Goal: Navigation & Orientation: Go to known website

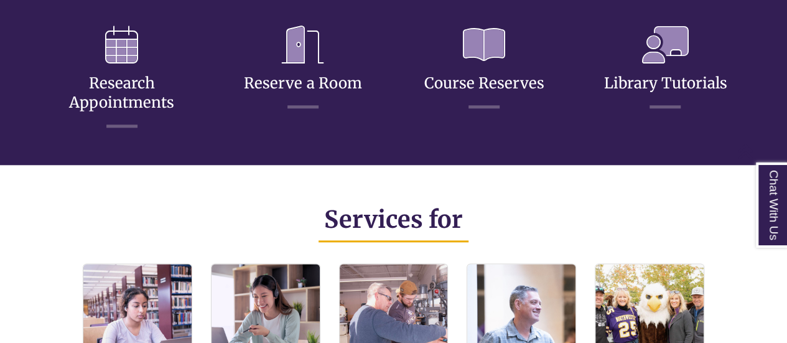
scroll to position [629, 0]
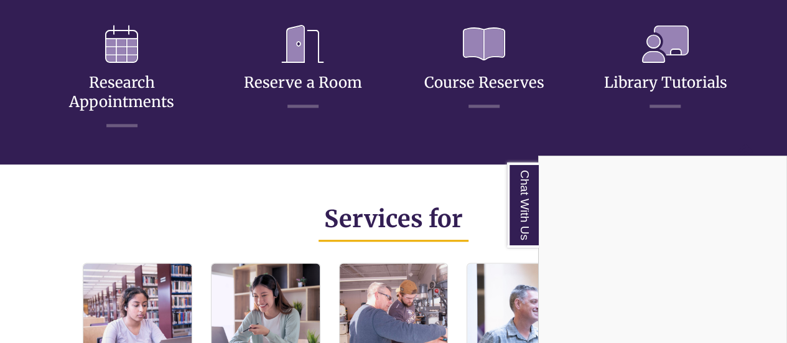
click at [474, 154] on div "Chat With Us" at bounding box center [393, 171] width 787 height 343
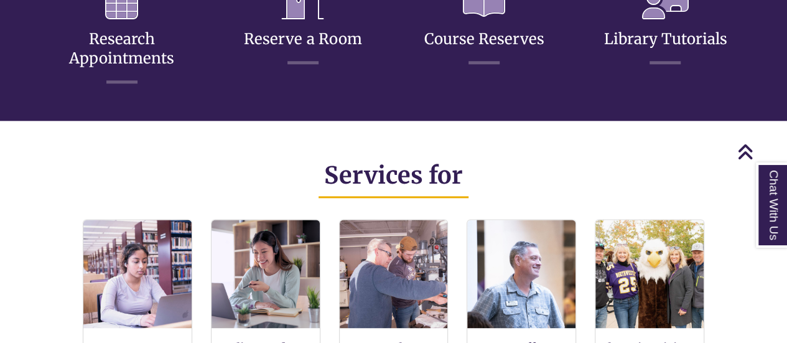
scroll to position [623, 0]
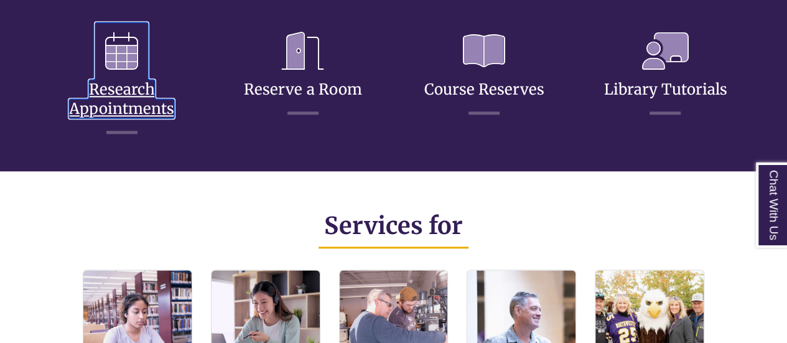
click at [124, 73] on icon at bounding box center [121, 50] width 53 height 57
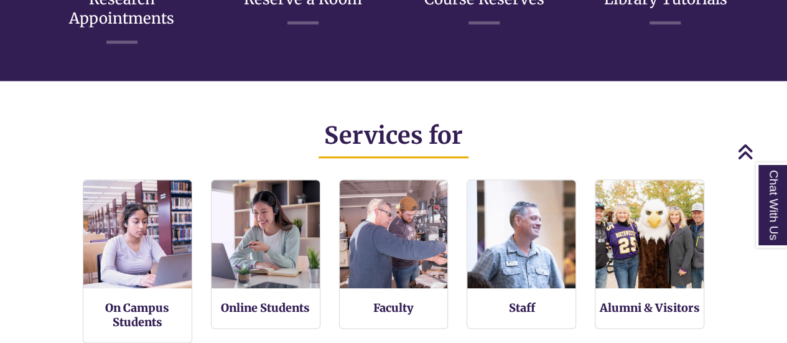
scroll to position [601, 0]
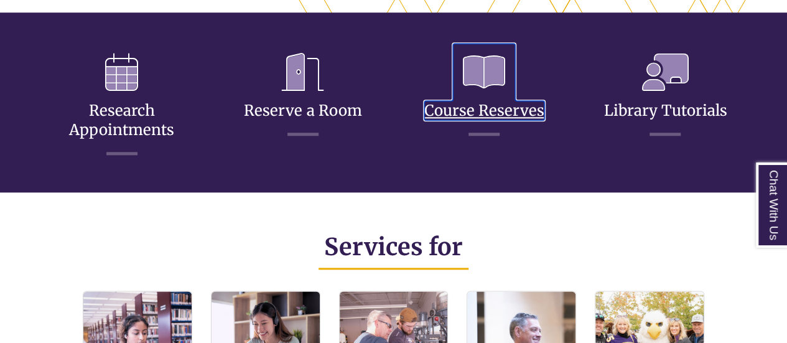
click at [487, 98] on icon at bounding box center [484, 72] width 62 height 57
